Goal: Information Seeking & Learning: Learn about a topic

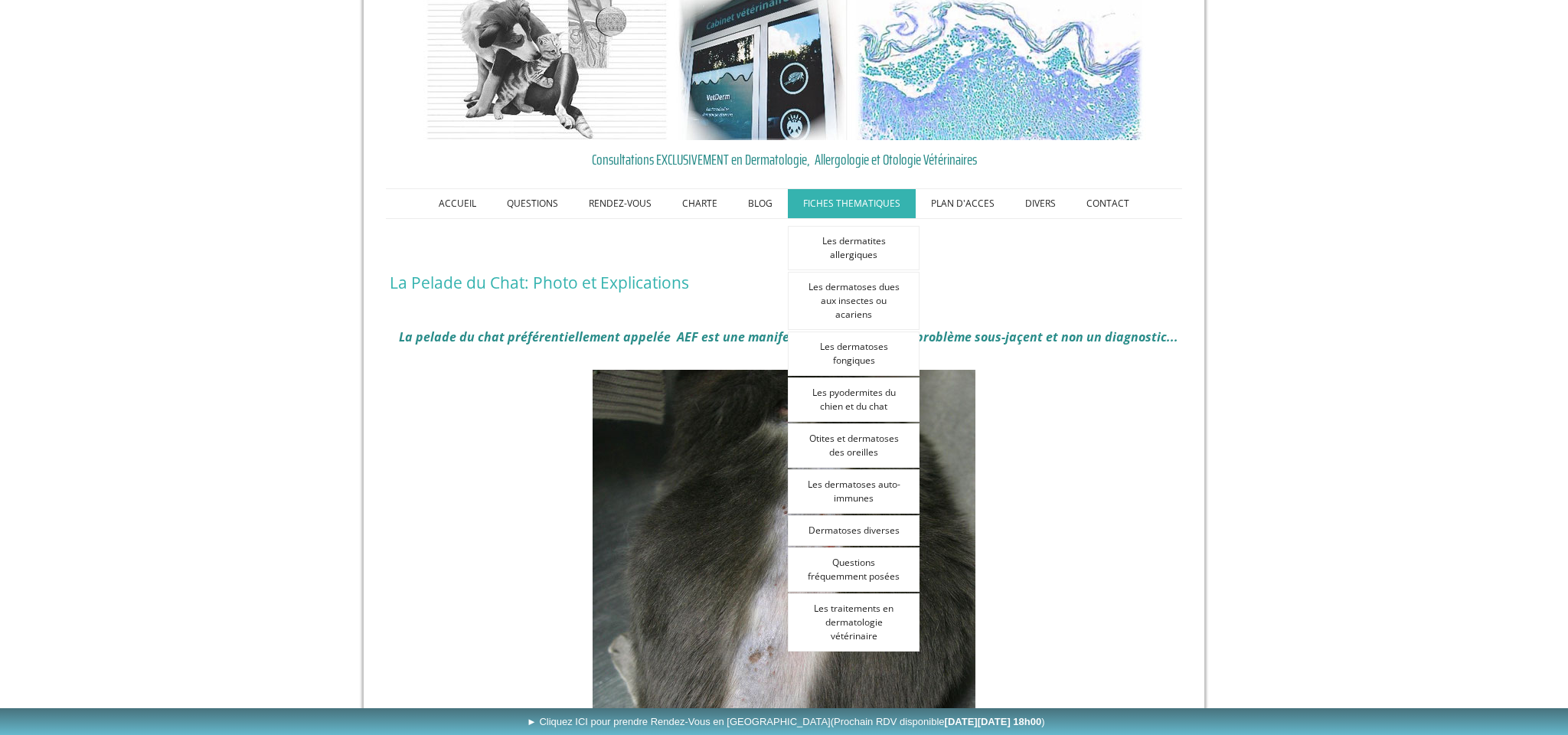
scroll to position [59, 0]
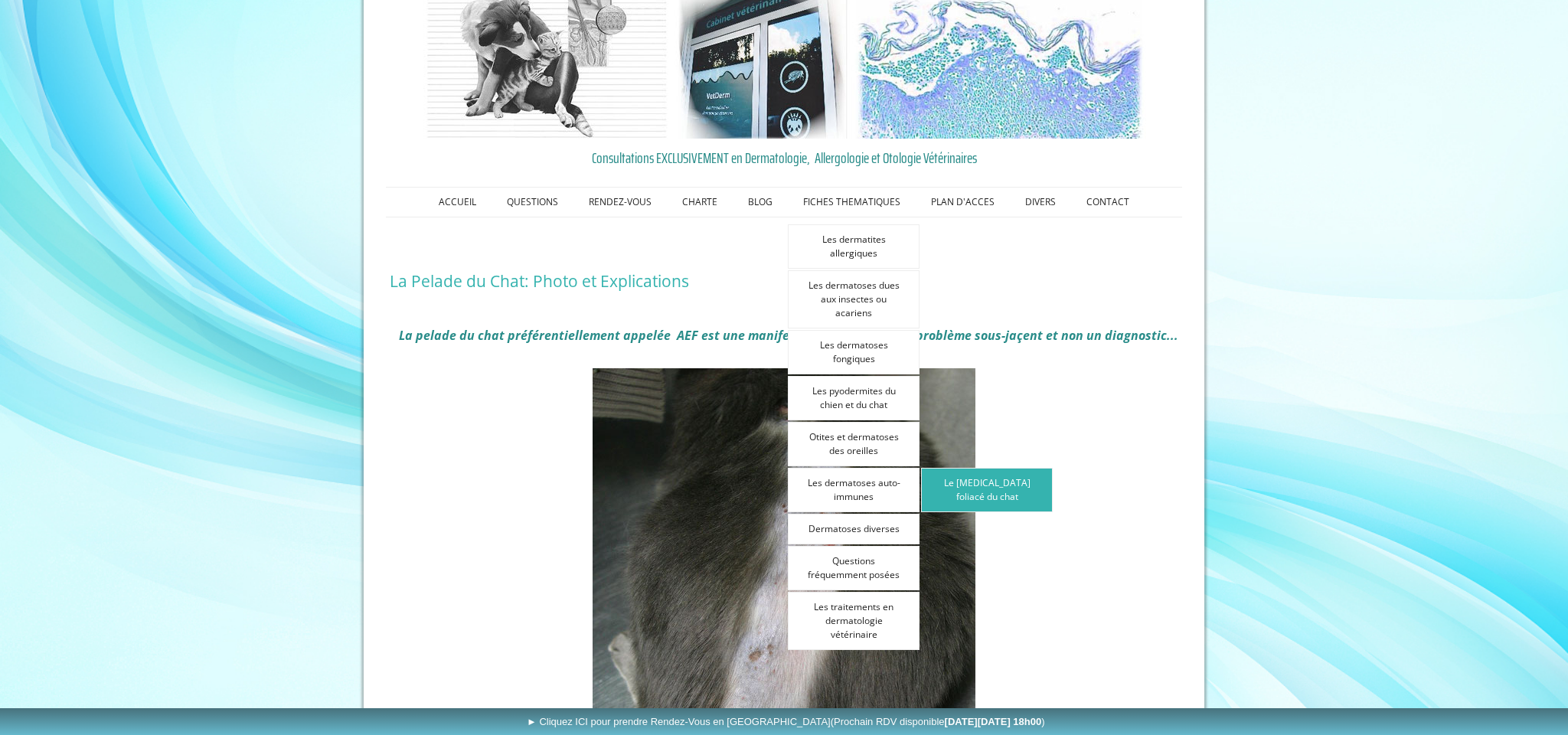
click at [951, 489] on link "Le [MEDICAL_DATA] foliacé du chat" at bounding box center [987, 490] width 132 height 45
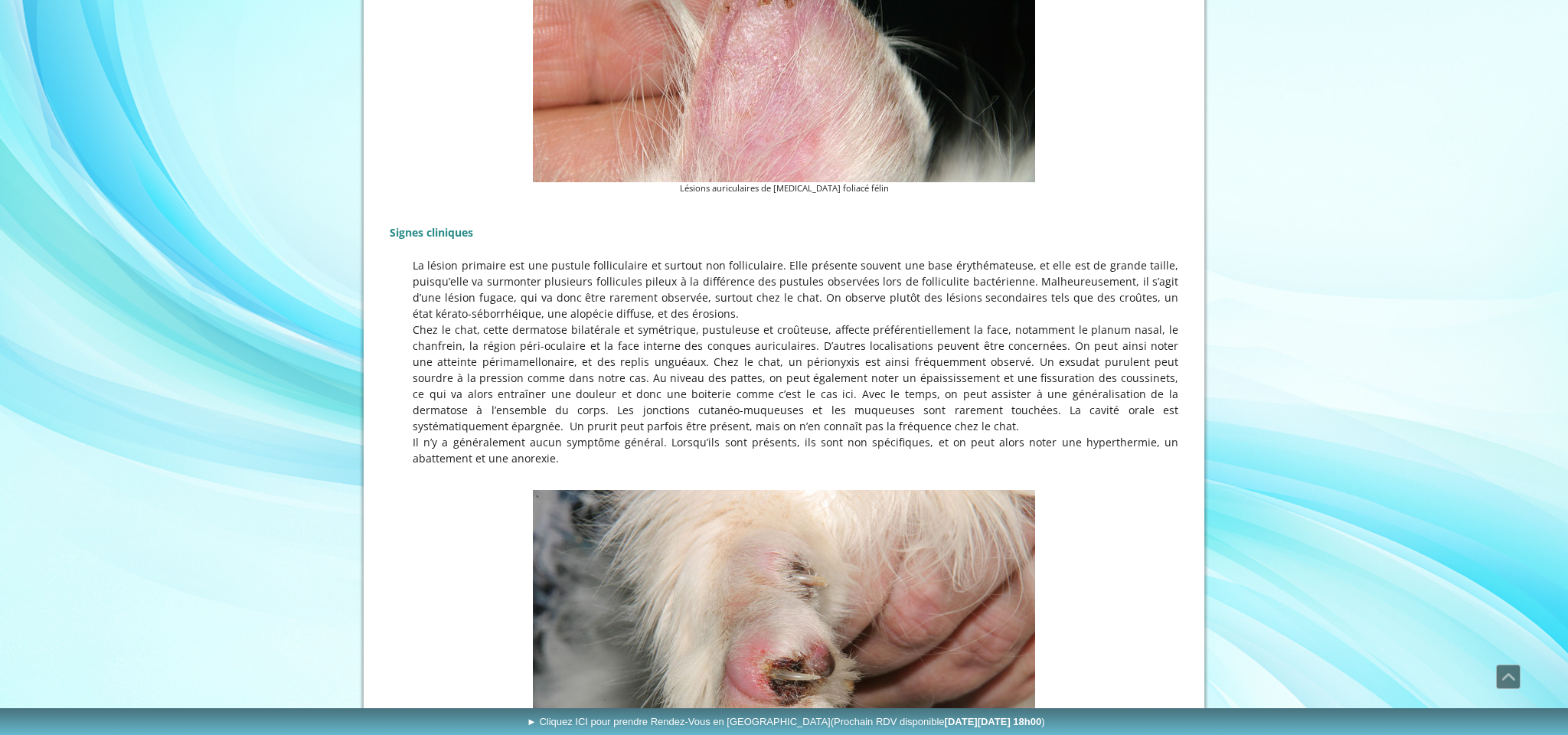
scroll to position [853, 0]
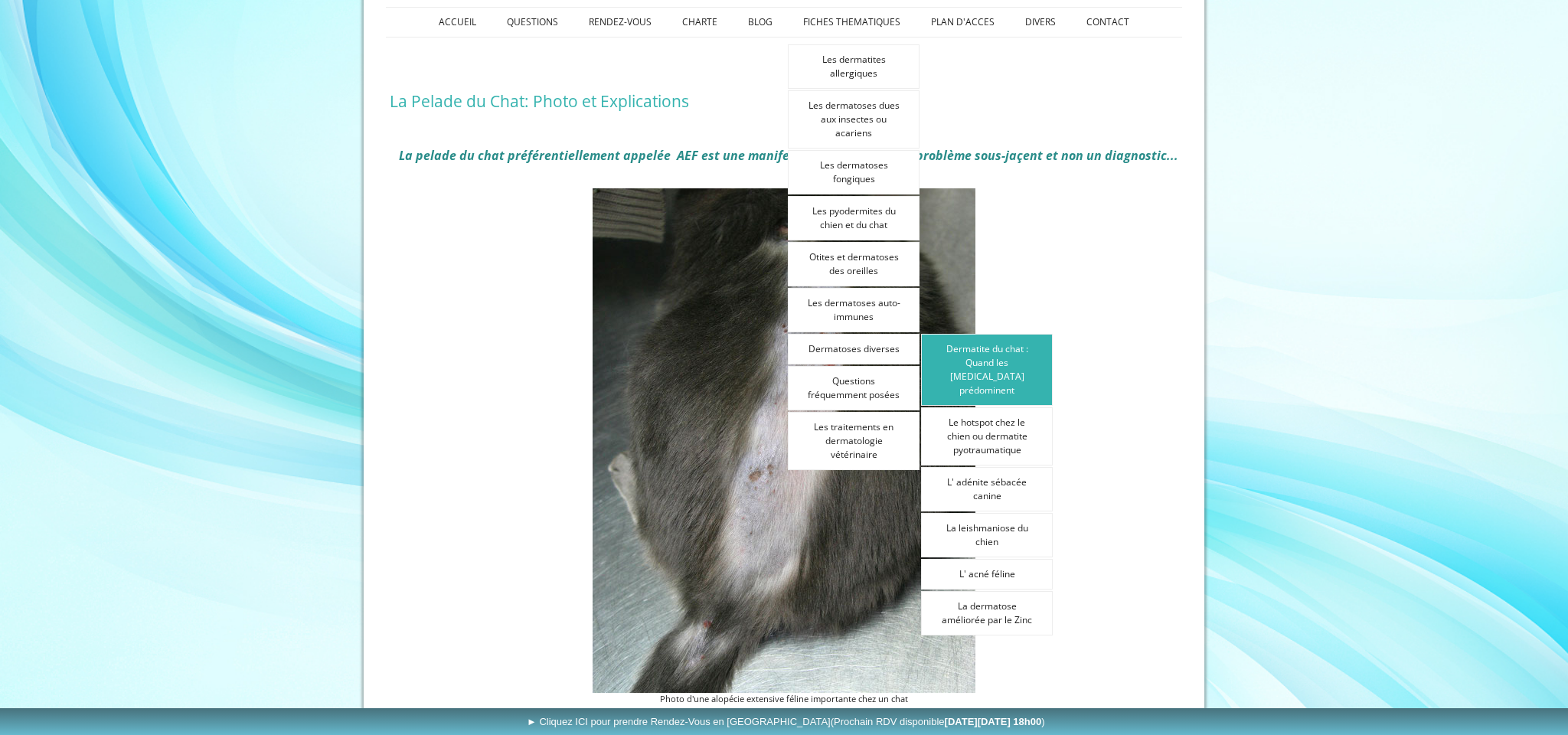
scroll to position [240, 0]
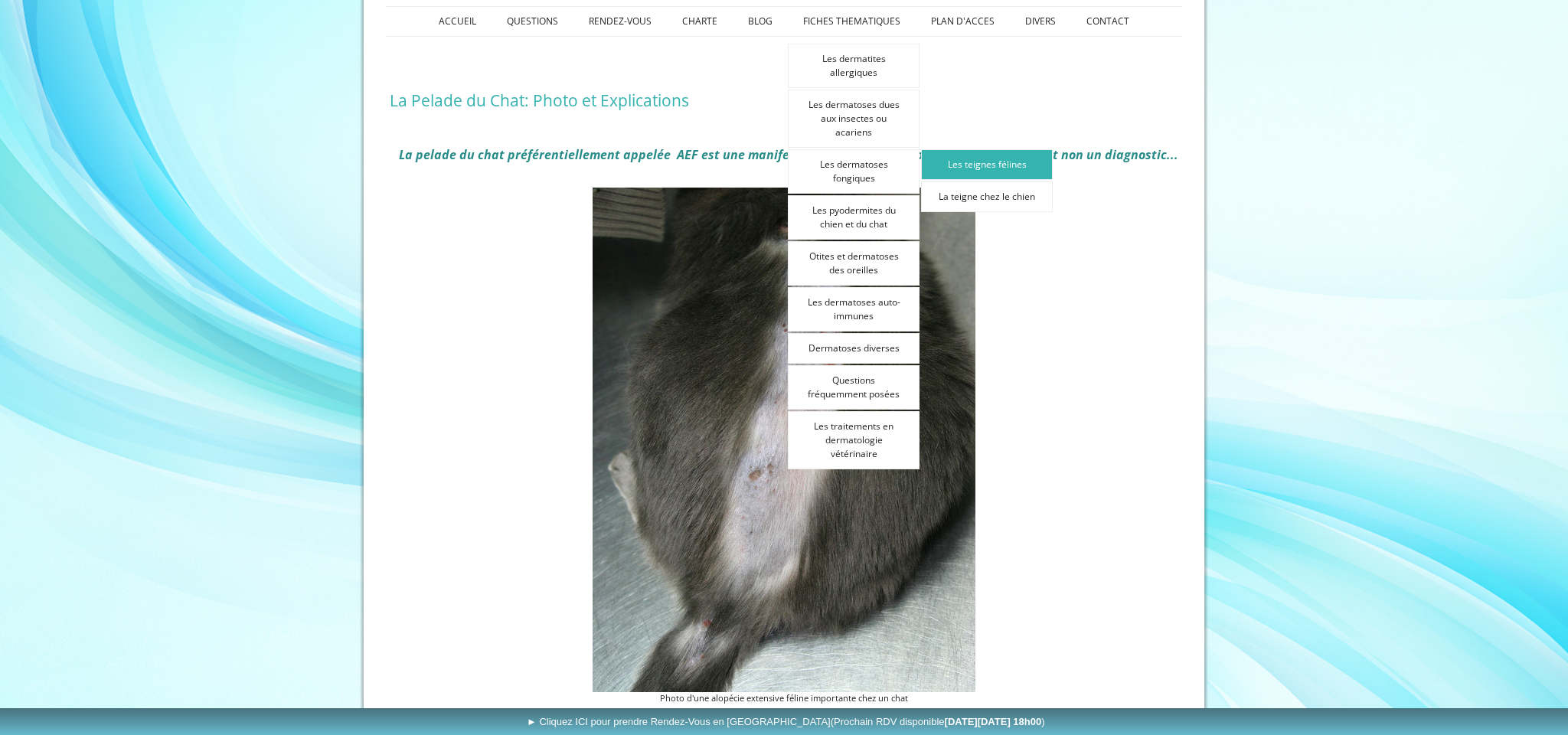
click at [1010, 175] on link "Les teignes félines" at bounding box center [987, 164] width 132 height 31
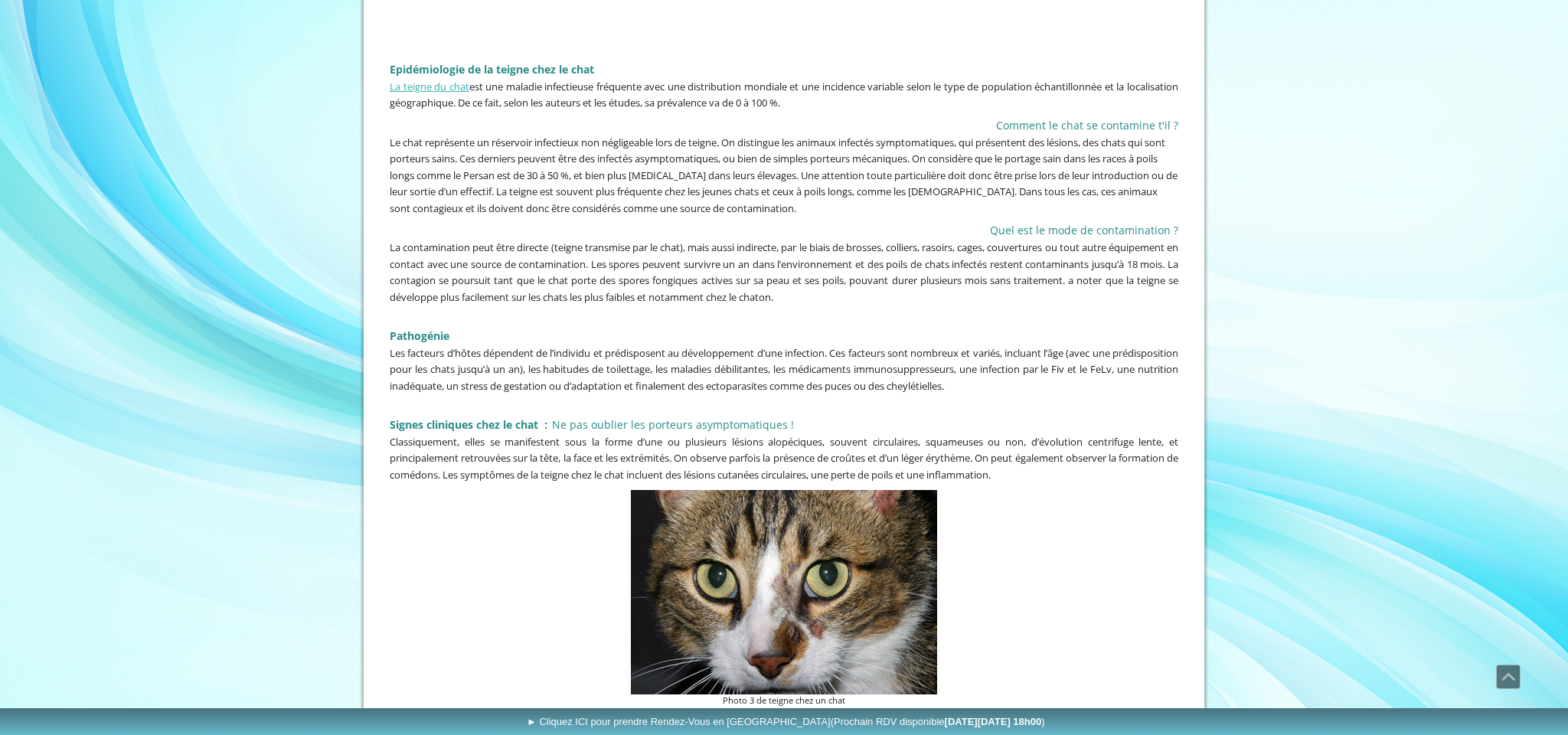
scroll to position [1305, 0]
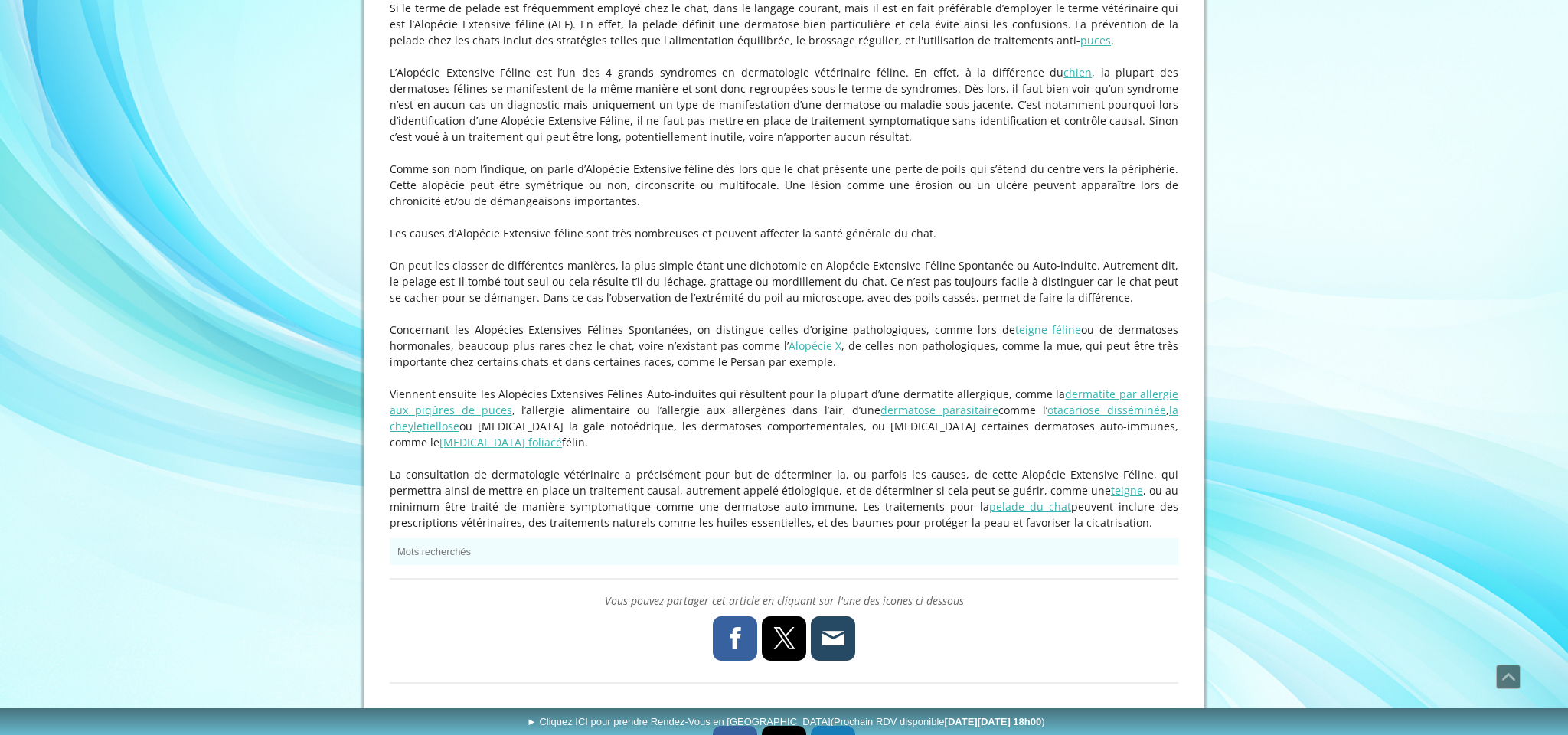
scroll to position [1109, 0]
